Goal: Find contact information: Find contact information

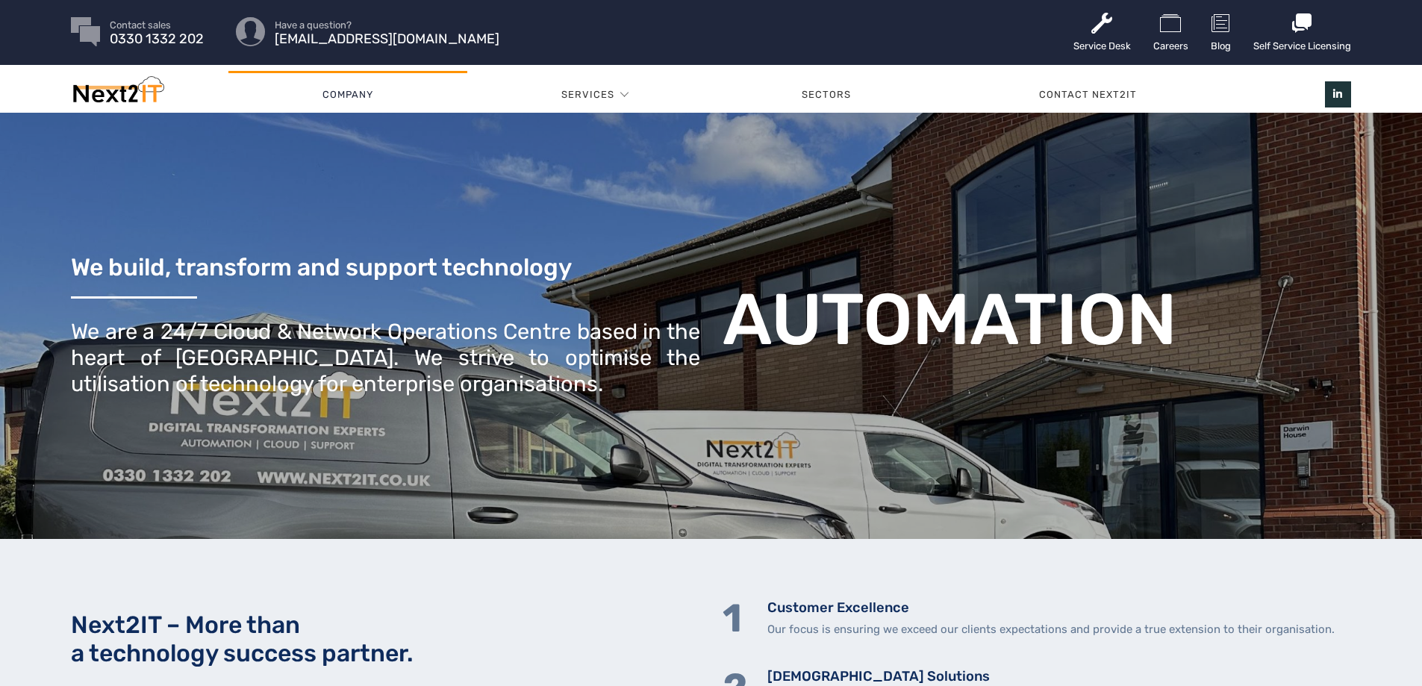
click at [349, 94] on link "Company" at bounding box center [347, 94] width 239 height 45
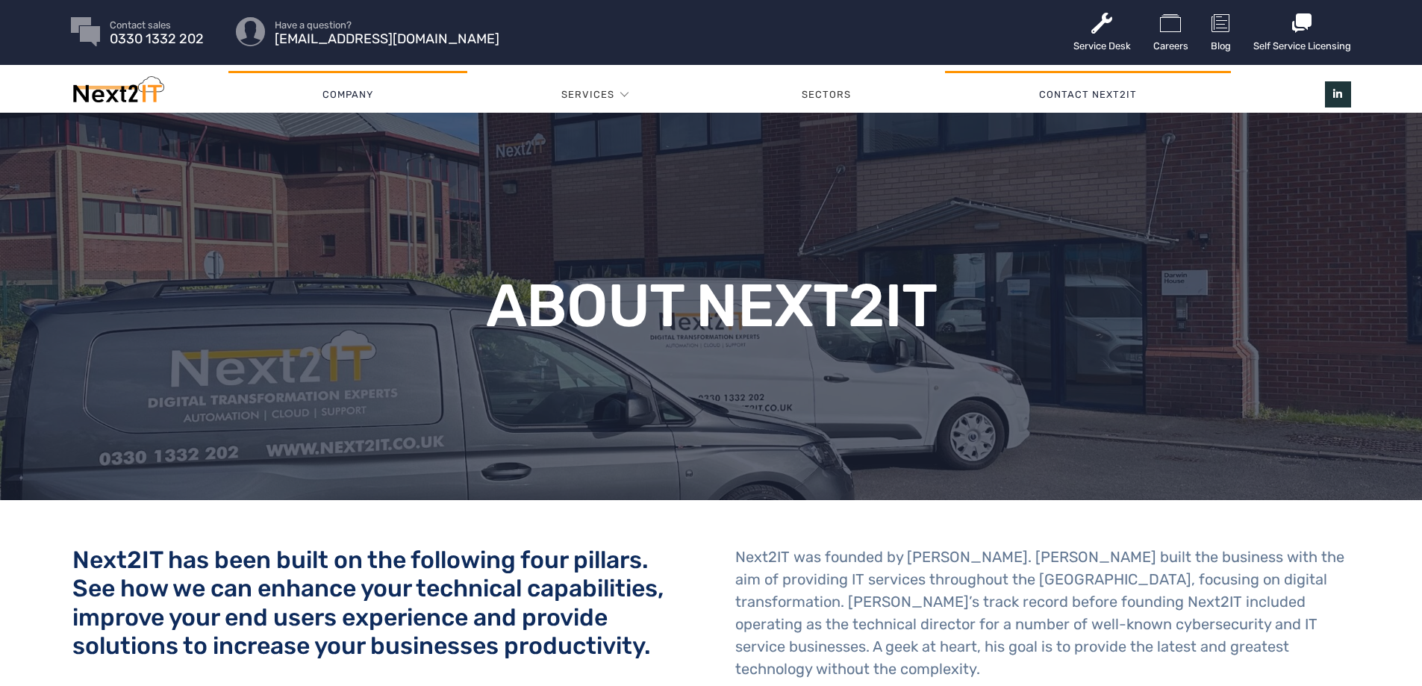
click at [1082, 95] on link "Contact Next2IT" at bounding box center [1088, 94] width 286 height 45
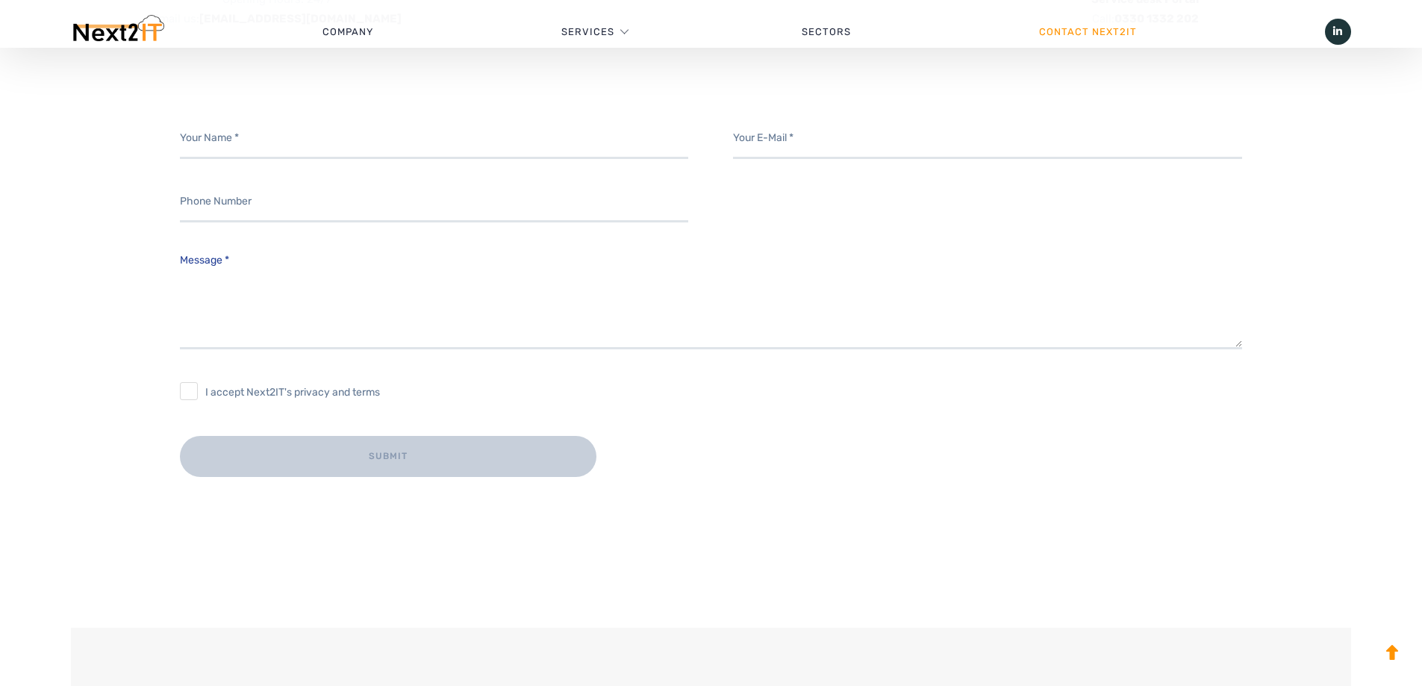
scroll to position [597, 0]
